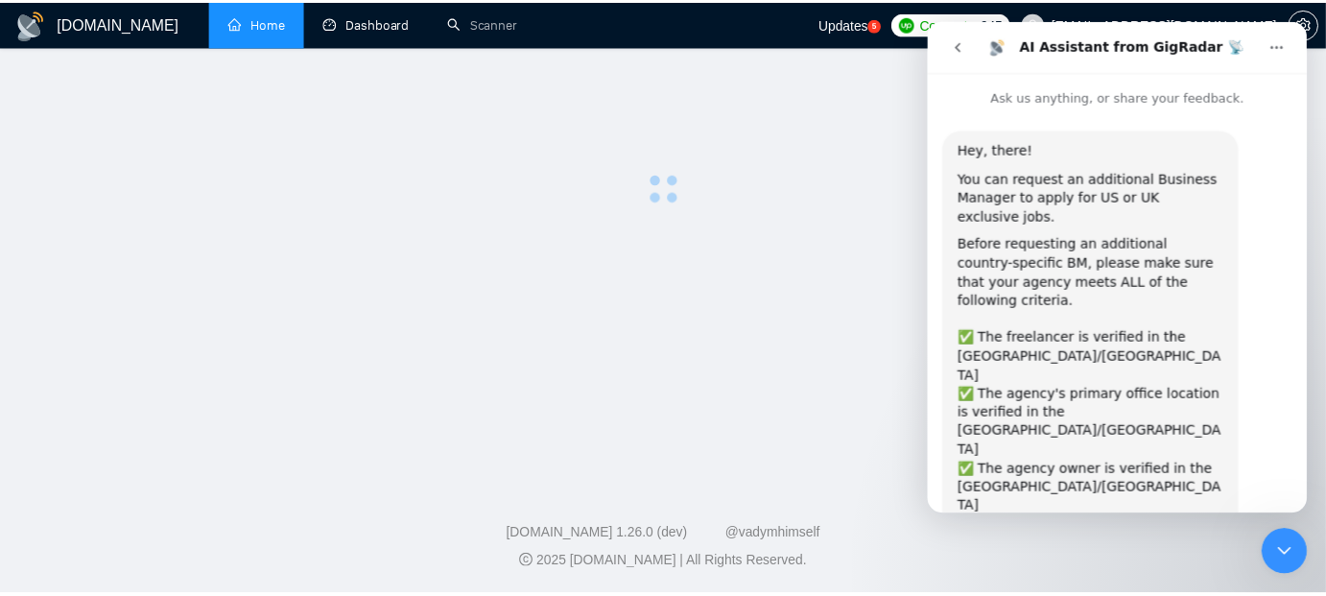
scroll to position [190, 0]
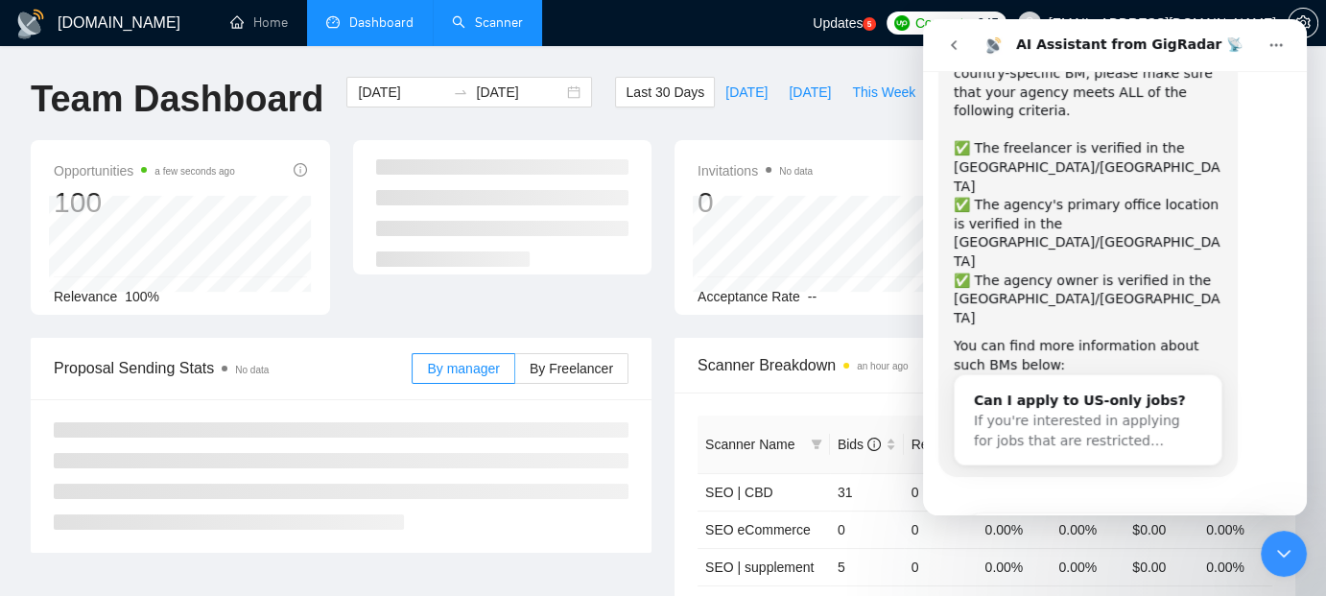
click at [496, 16] on link "Scanner" at bounding box center [487, 22] width 71 height 16
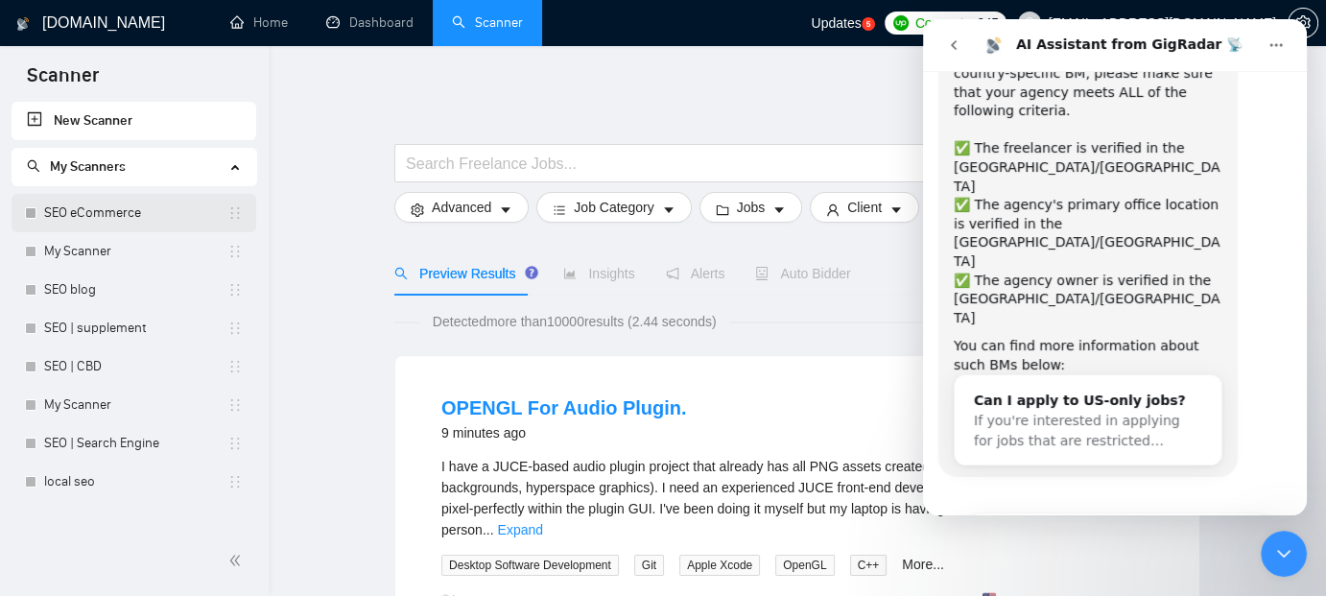
click at [92, 206] on link "SEO eCommerce" at bounding box center [135, 213] width 183 height 38
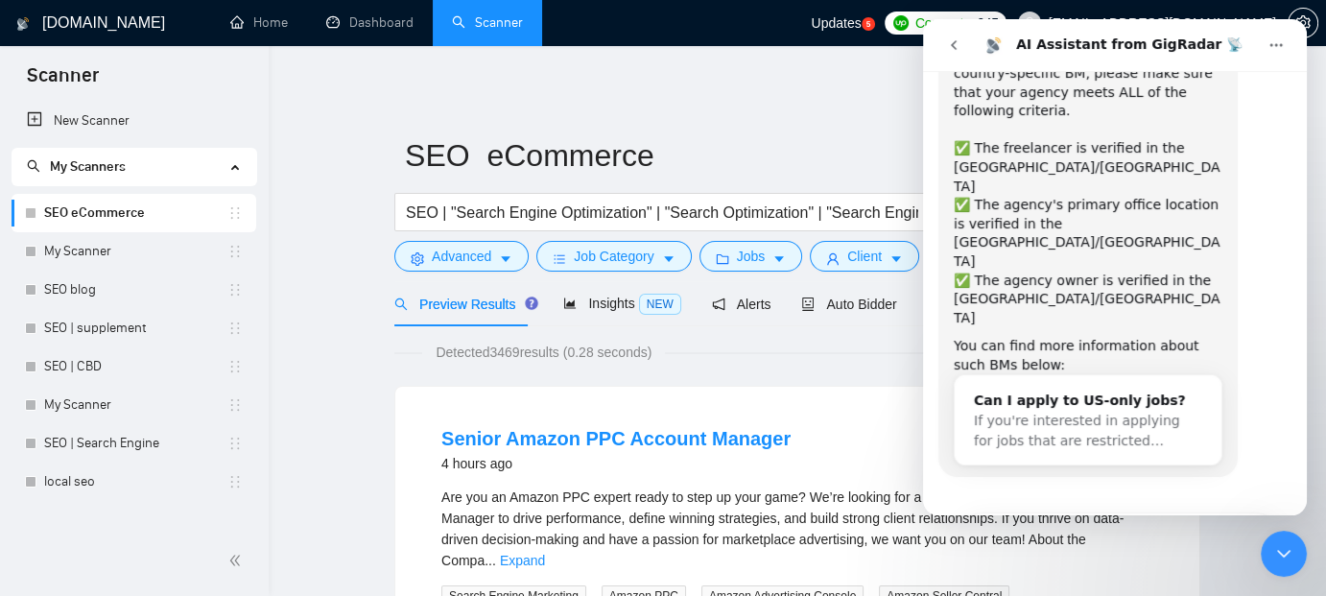
click at [1295, 559] on icon "Close Intercom Messenger" at bounding box center [1284, 553] width 23 height 23
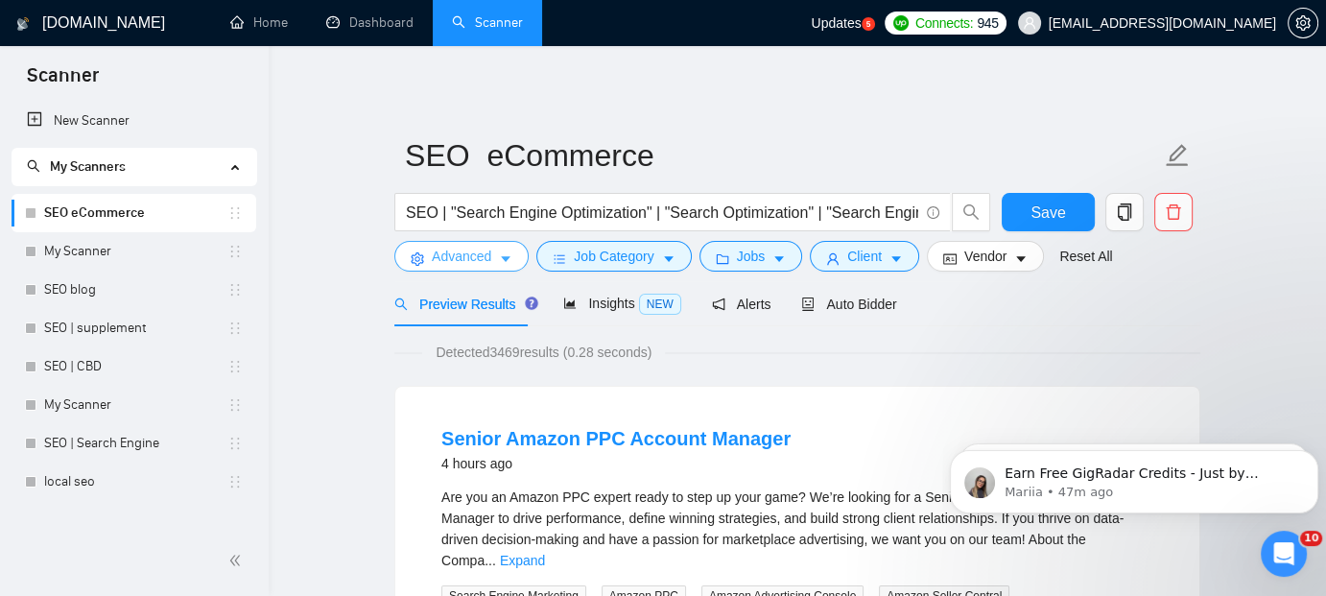
click at [491, 246] on button "Advanced" at bounding box center [461, 256] width 134 height 31
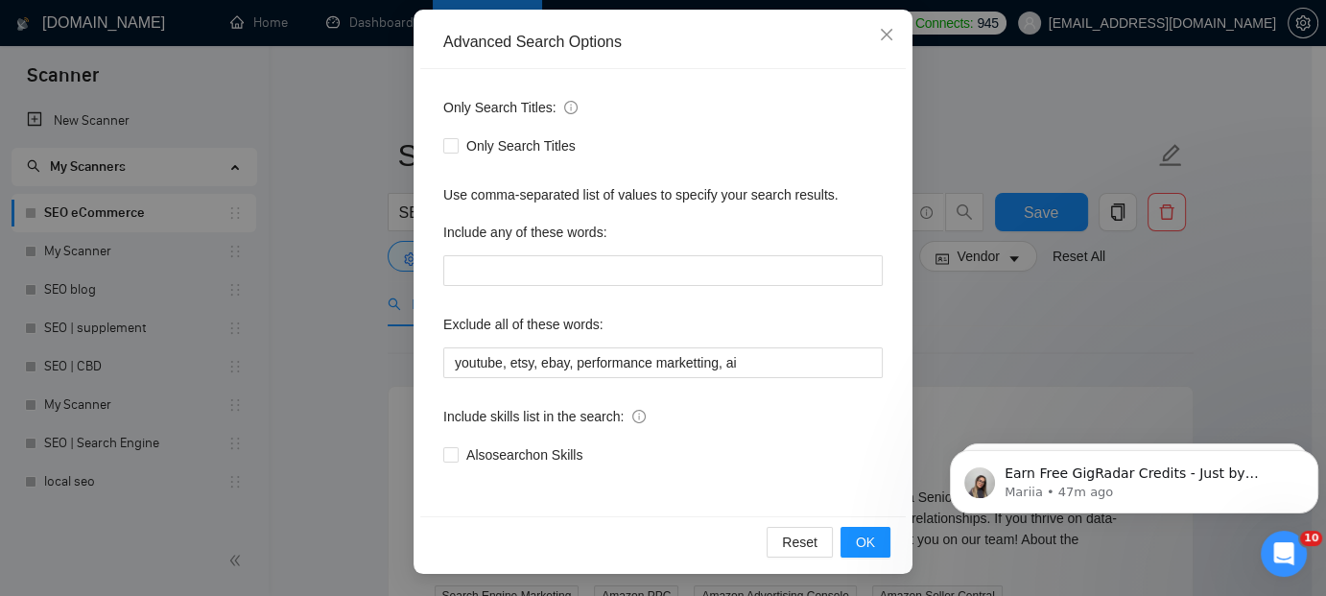
scroll to position [38, 0]
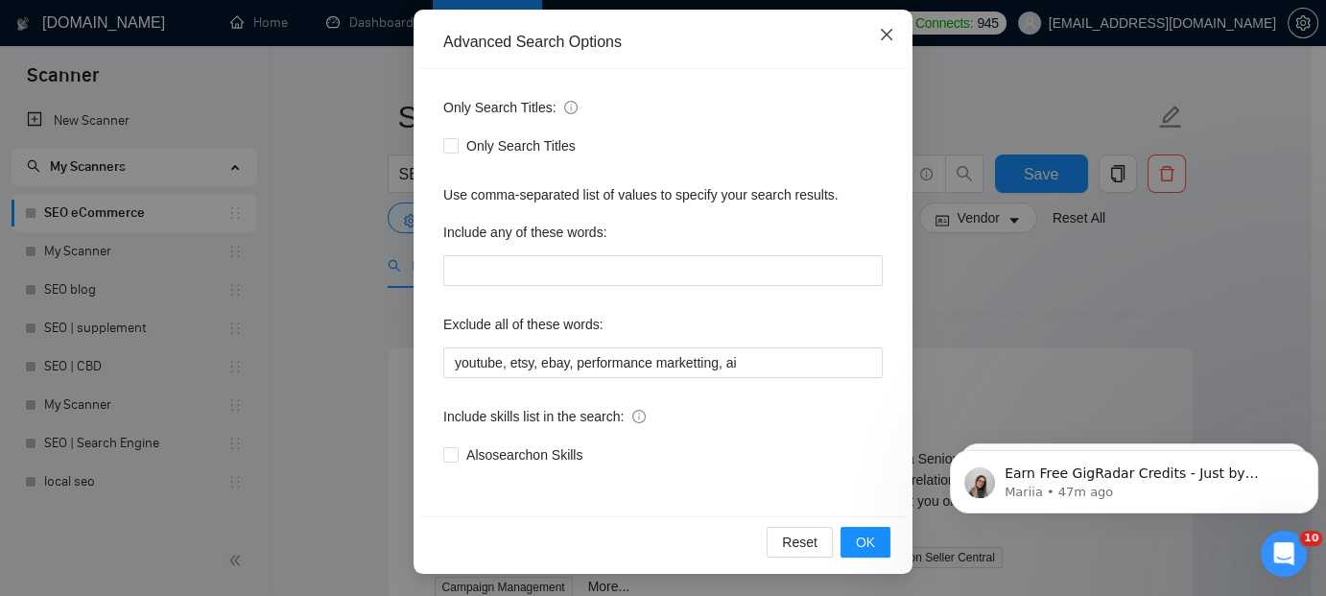
click at [879, 36] on icon "close" at bounding box center [886, 34] width 15 height 15
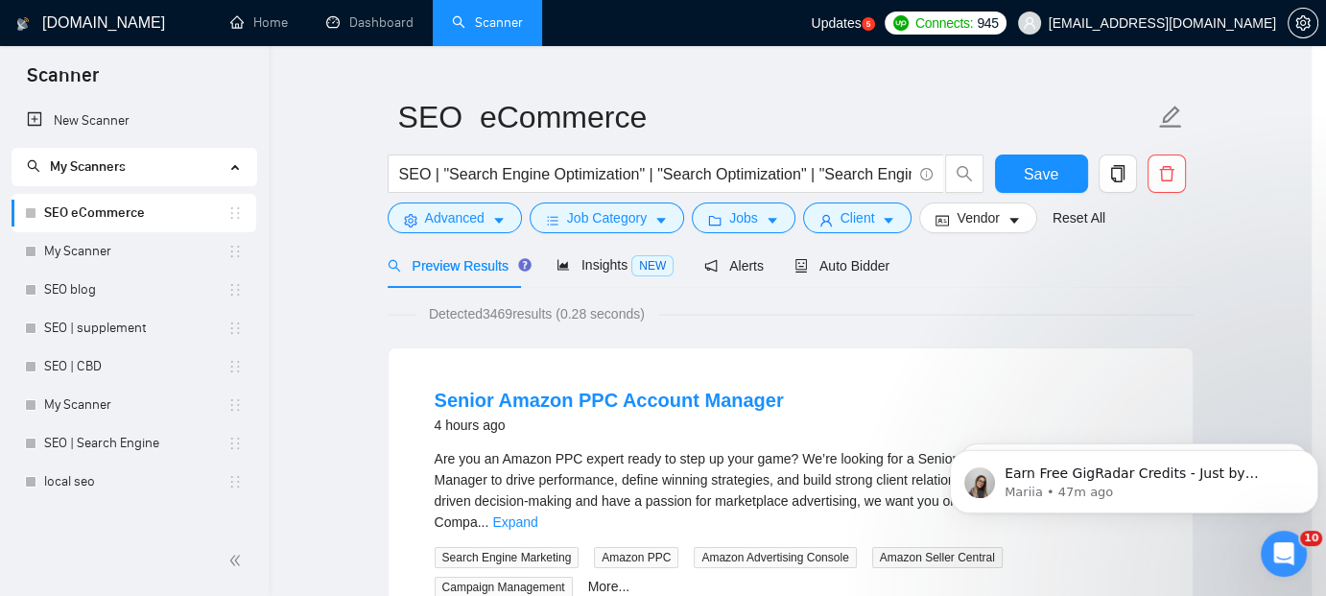
scroll to position [106, 0]
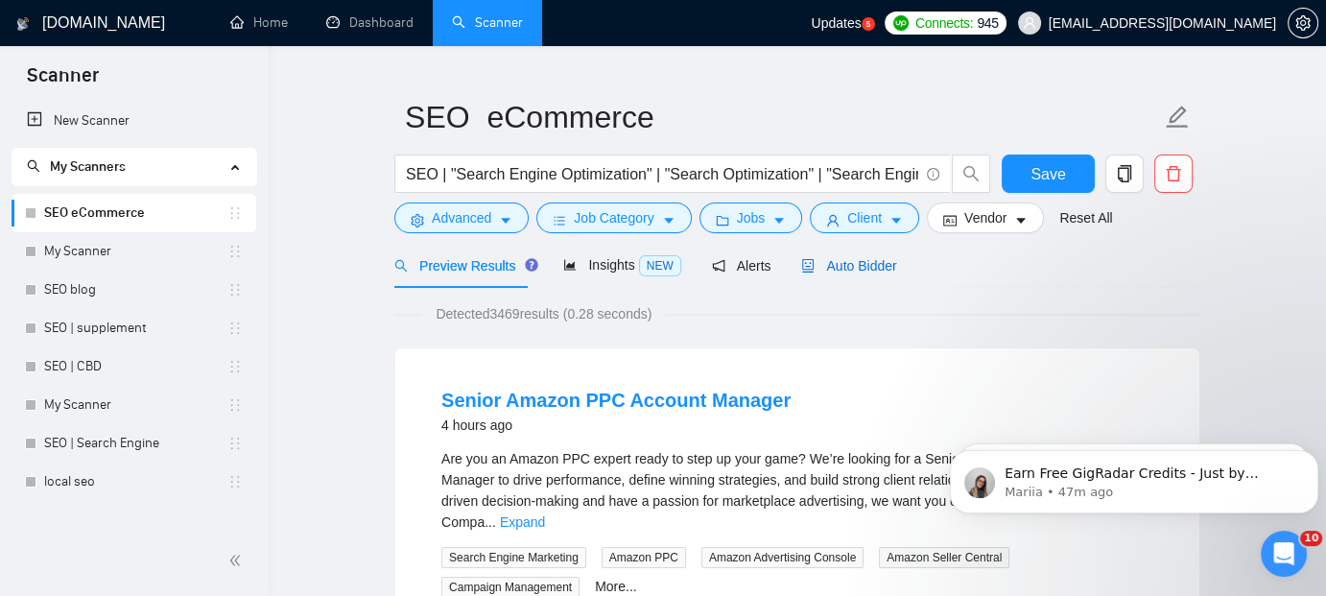
click at [851, 265] on span "Auto Bidder" at bounding box center [848, 265] width 95 height 15
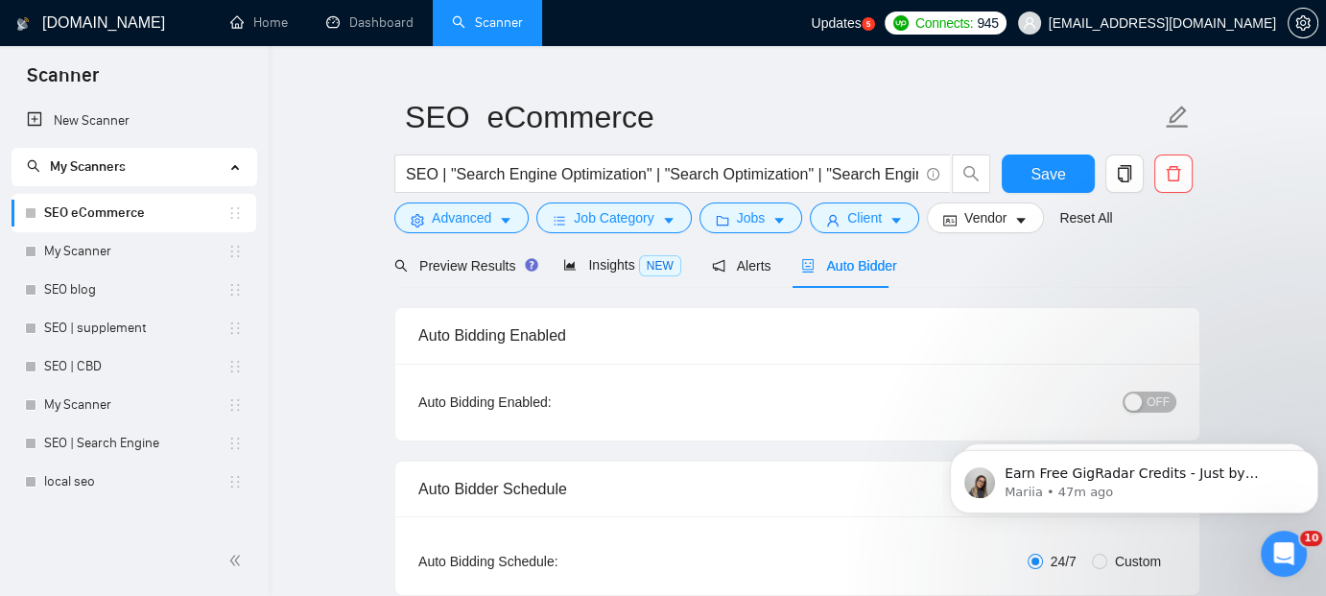
radio input "false"
radio input "true"
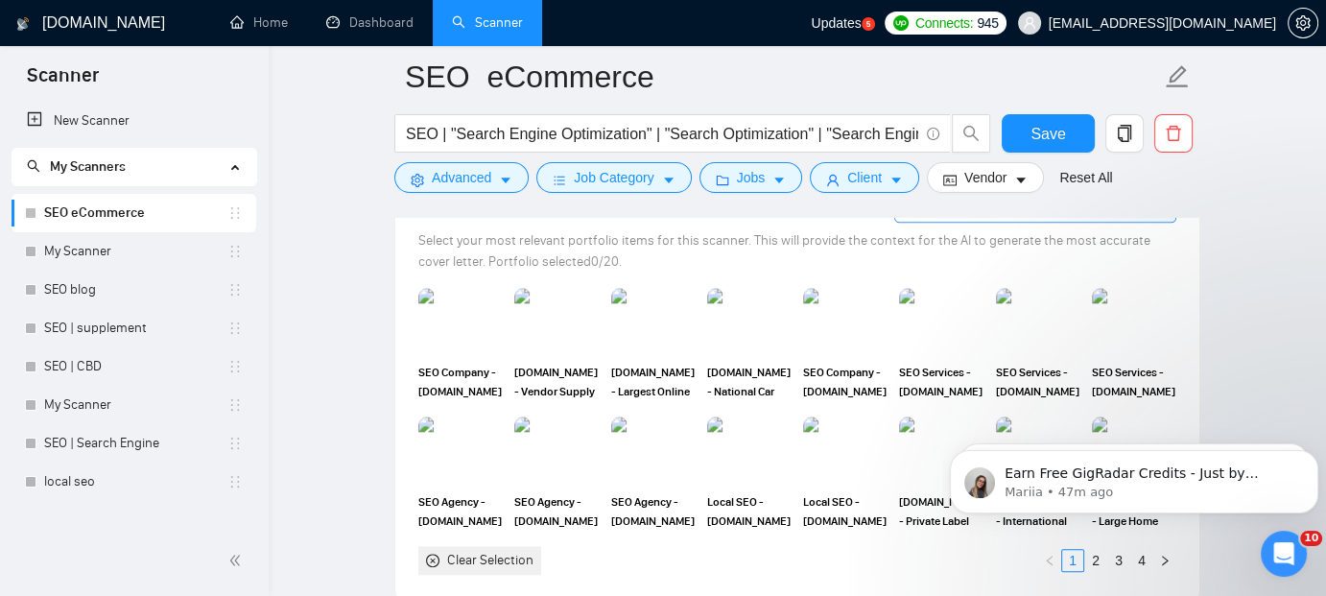
scroll to position [2034, 0]
